Goal: Information Seeking & Learning: Learn about a topic

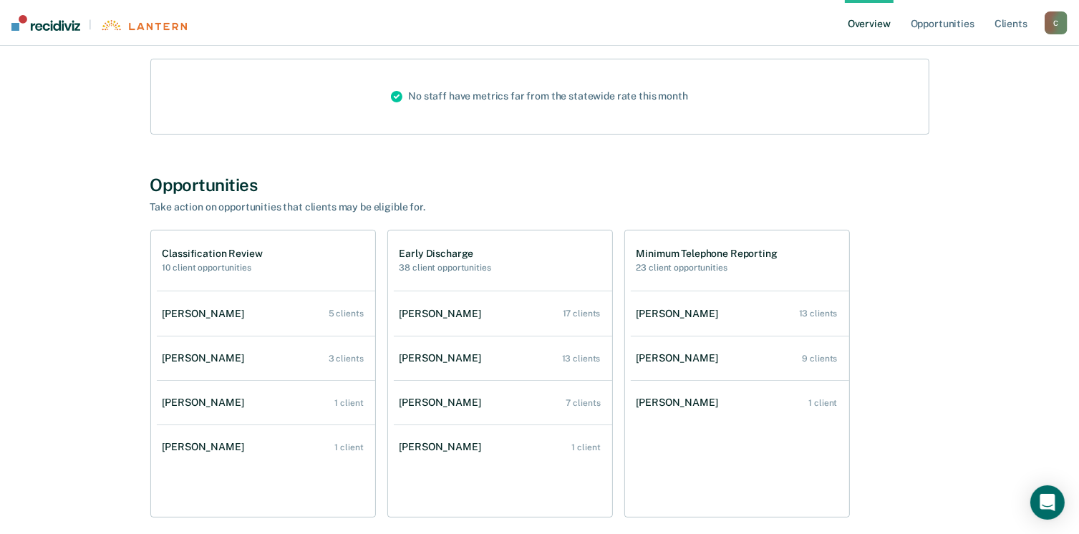
scroll to position [215, 0]
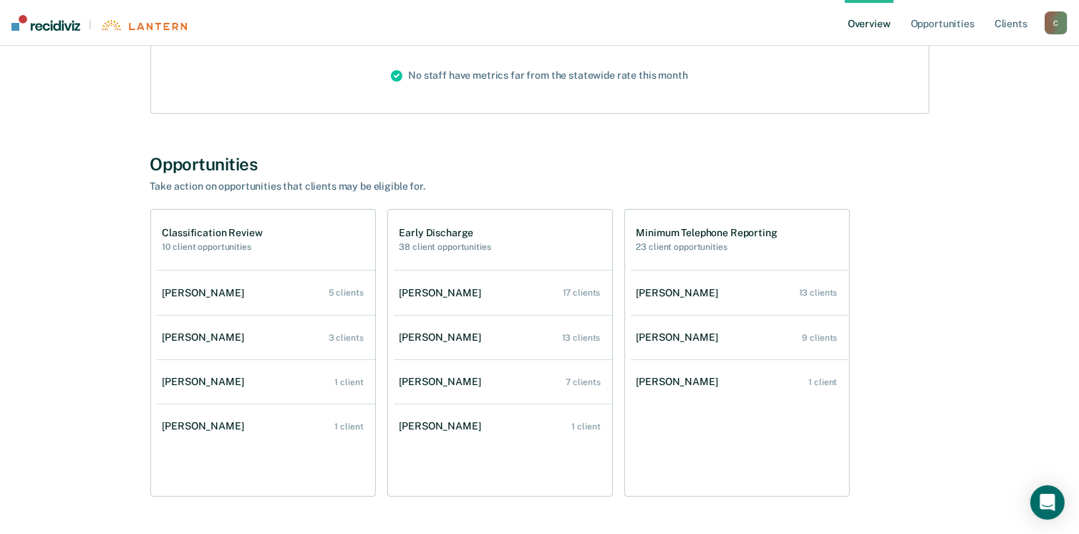
click at [36, 395] on div "[PERSON_NAME] Overview Region : 10 - NORTHWEST Team : 5 Agents Outcomes Measure…" at bounding box center [539, 192] width 1044 height 689
drag, startPoint x: 183, startPoint y: 187, endPoint x: 147, endPoint y: 185, distance: 36.6
click at [183, 187] on div "Take action on opportunities that clients may be eligible for." at bounding box center [400, 186] width 501 height 12
